Goal: Browse casually: Explore the website without a specific task or goal

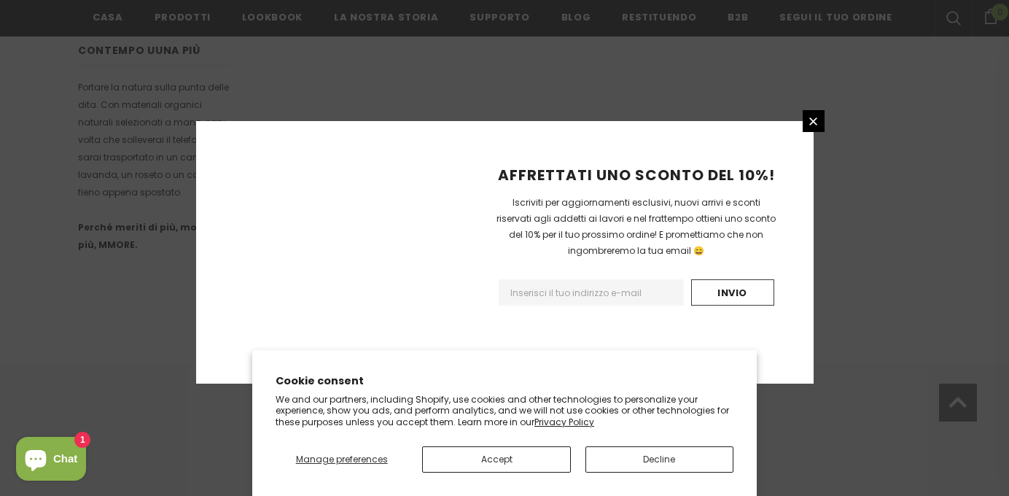
scroll to position [998, 0]
